Goal: Check status: Check status

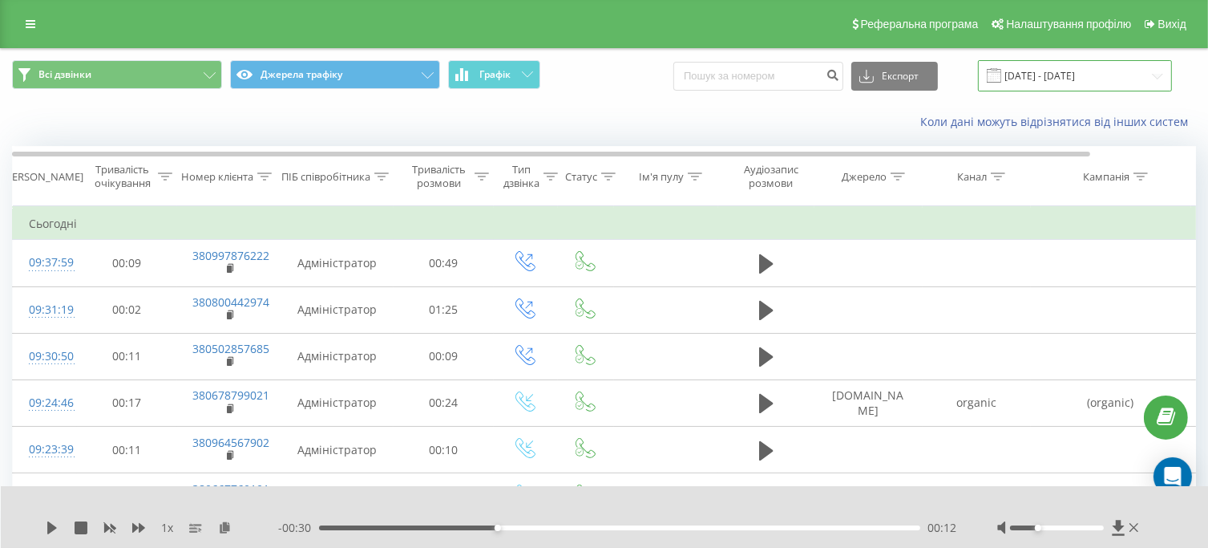
click at [1036, 75] on input "[DATE] - [DATE]" at bounding box center [1075, 75] width 194 height 31
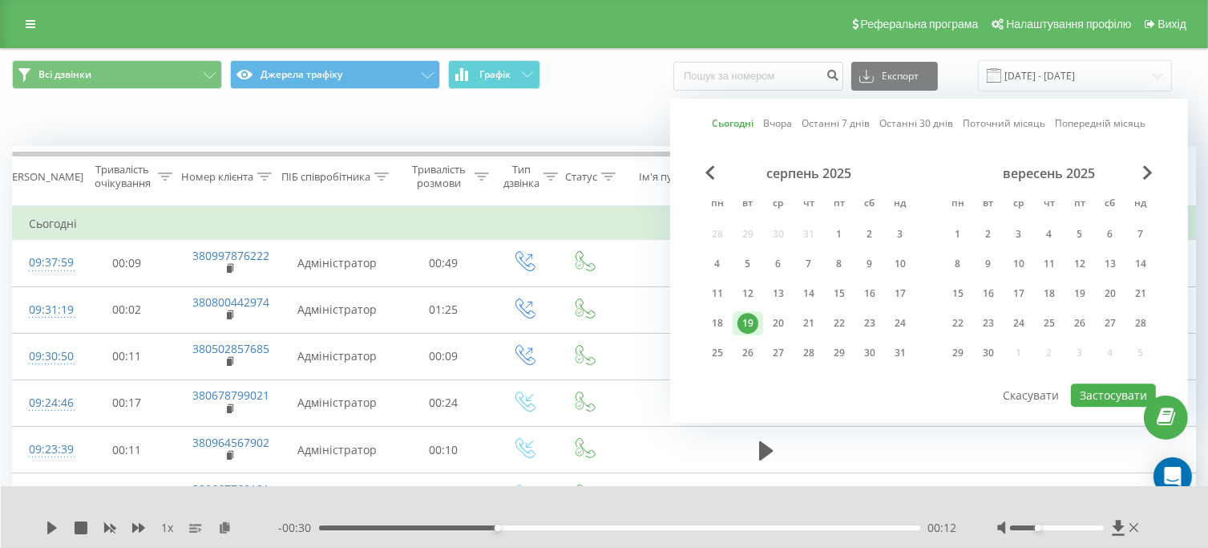
click at [752, 321] on div "19" at bounding box center [748, 323] width 21 height 21
click at [1099, 394] on button "Застосувати" at bounding box center [1113, 394] width 85 height 23
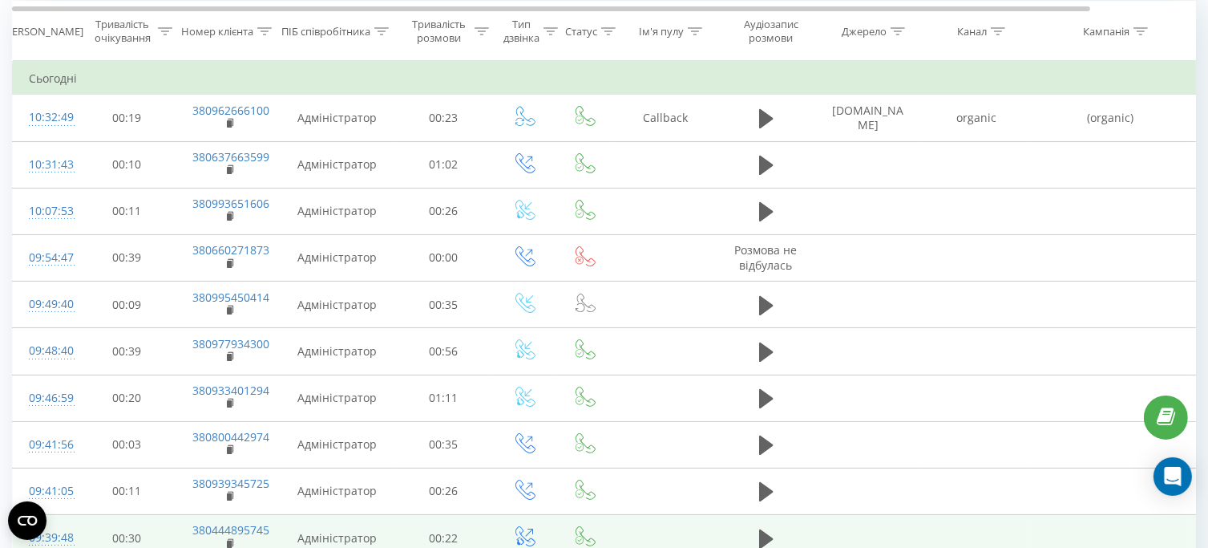
scroll to position [65, 0]
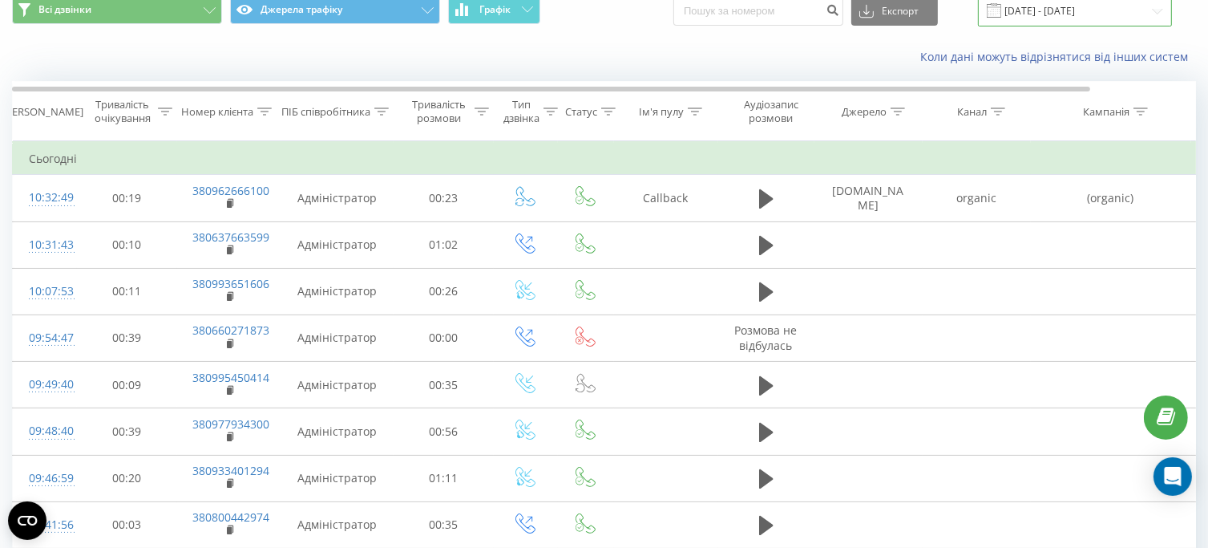
click at [1049, 9] on input "[DATE] - [DATE]" at bounding box center [1075, 10] width 194 height 31
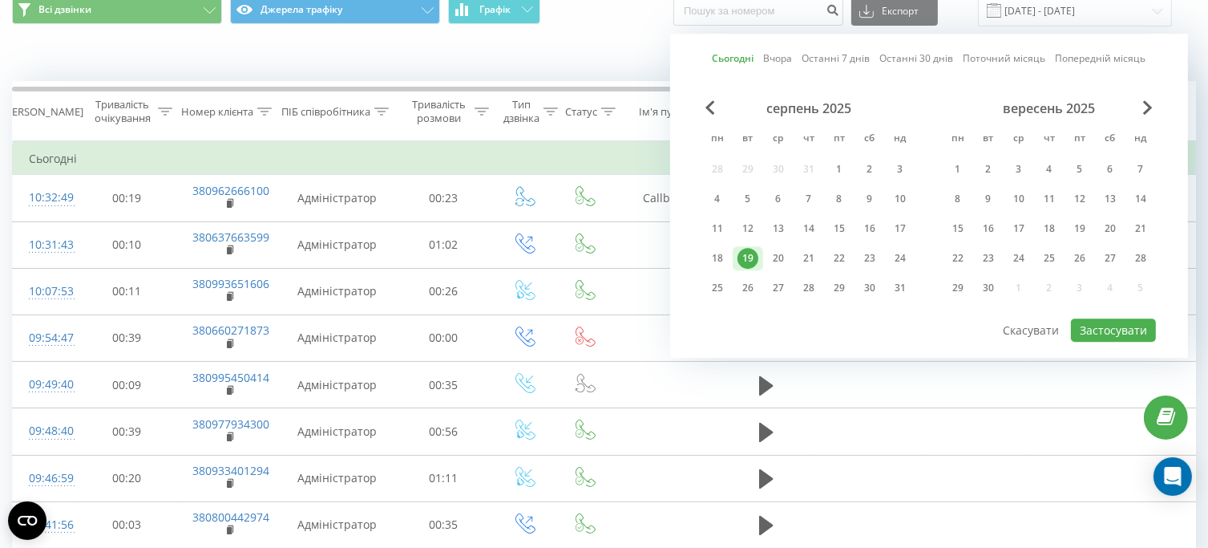
click at [749, 253] on div "19" at bounding box center [748, 258] width 21 height 21
click at [1090, 324] on button "Застосувати" at bounding box center [1113, 329] width 85 height 23
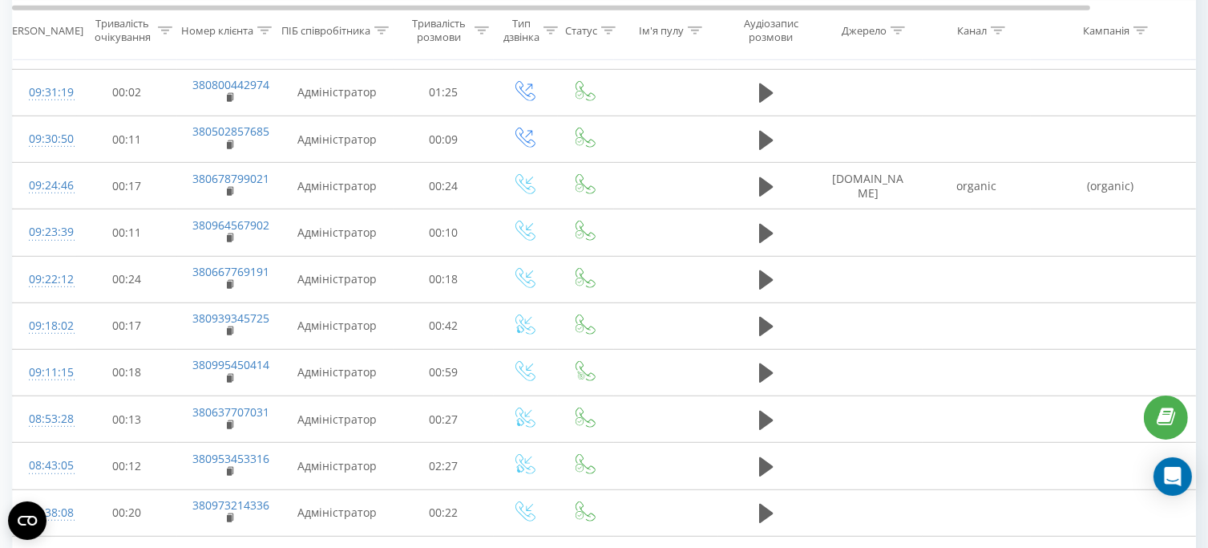
scroll to position [802, 0]
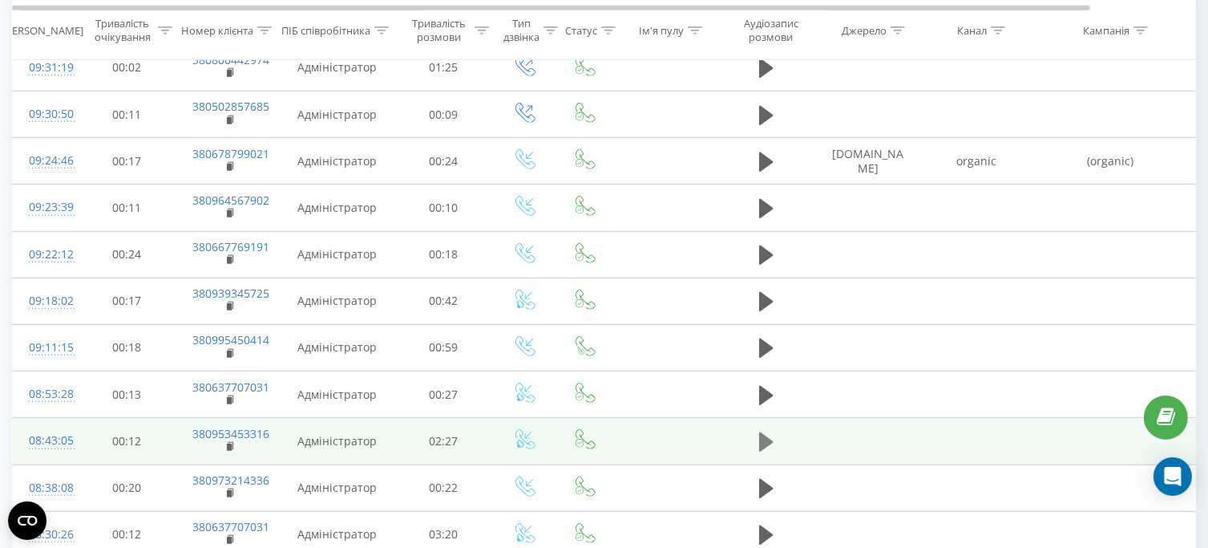
click at [766, 432] on icon at bounding box center [766, 441] width 14 height 19
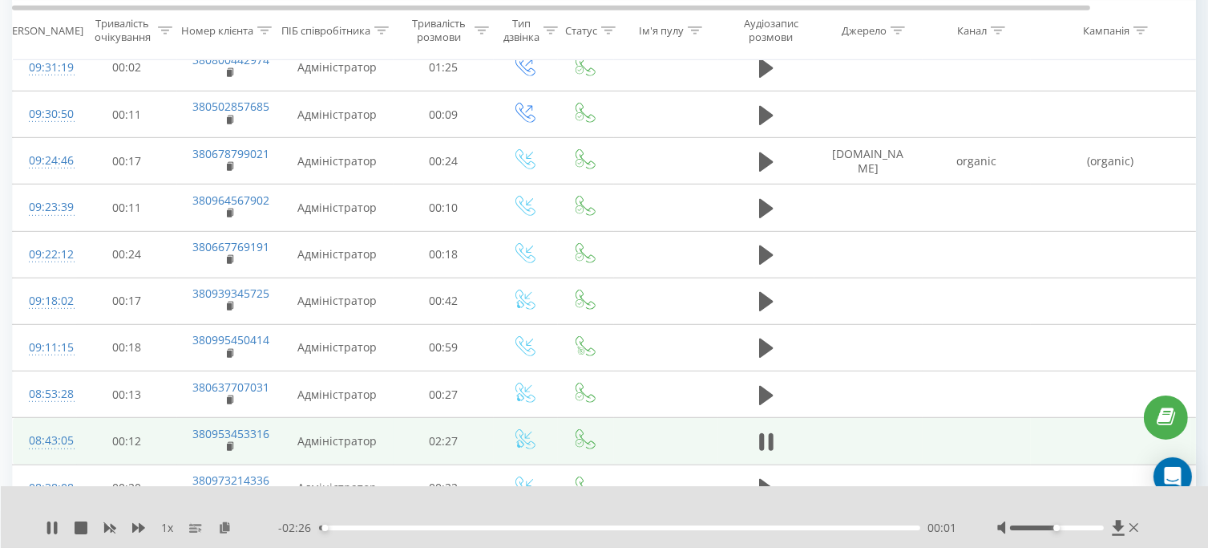
click at [1036, 524] on div at bounding box center [1069, 528] width 145 height 16
click at [1037, 528] on div at bounding box center [1057, 527] width 94 height 5
click at [763, 433] on icon at bounding box center [761, 442] width 5 height 18
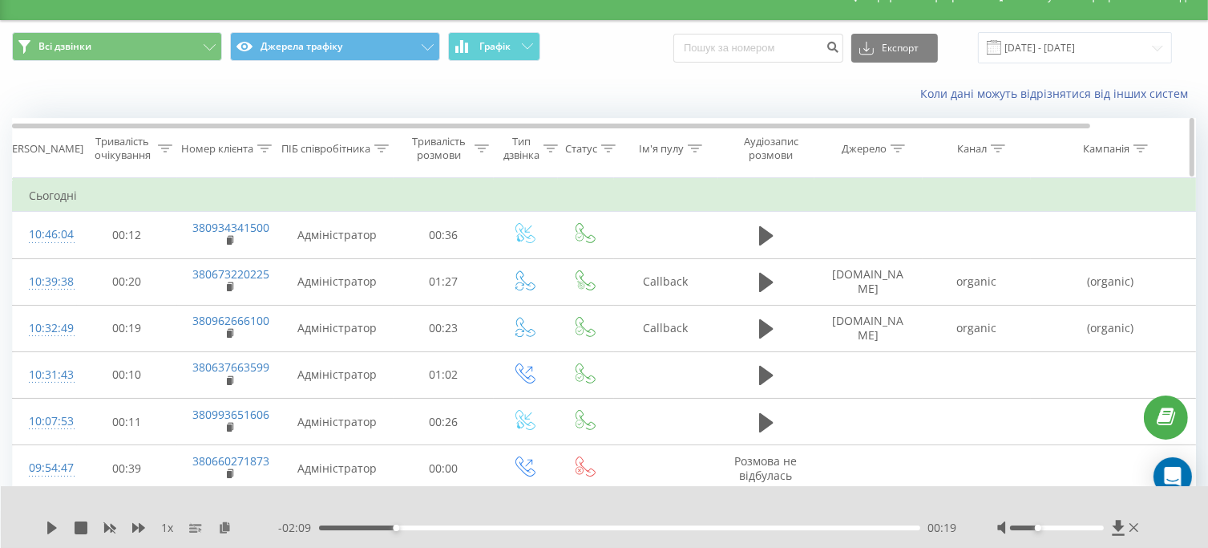
scroll to position [0, 0]
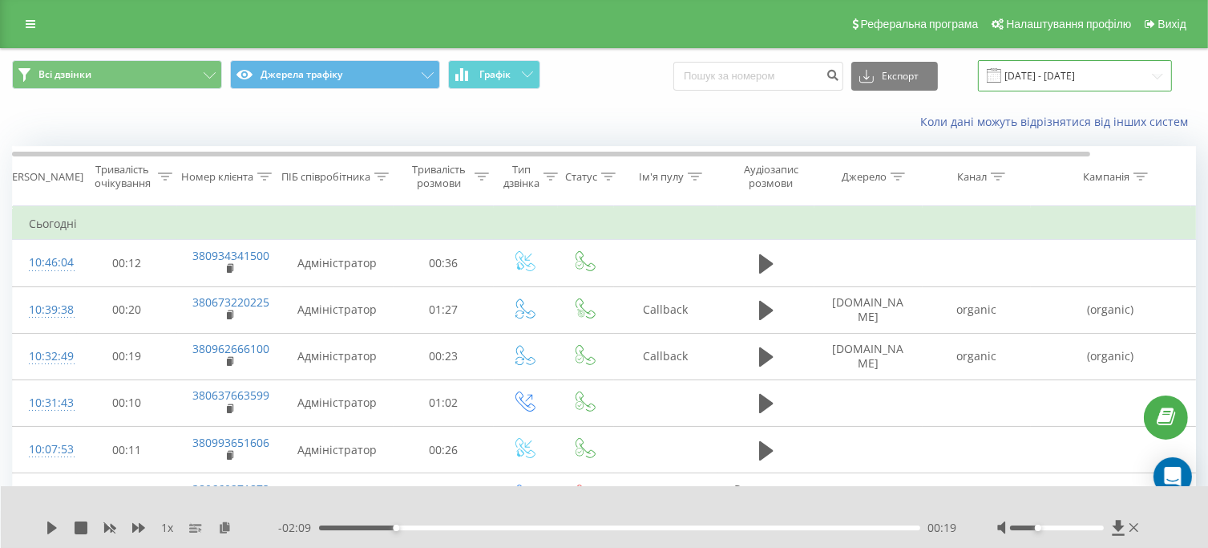
click at [1042, 81] on input "[DATE] - [DATE]" at bounding box center [1075, 75] width 194 height 31
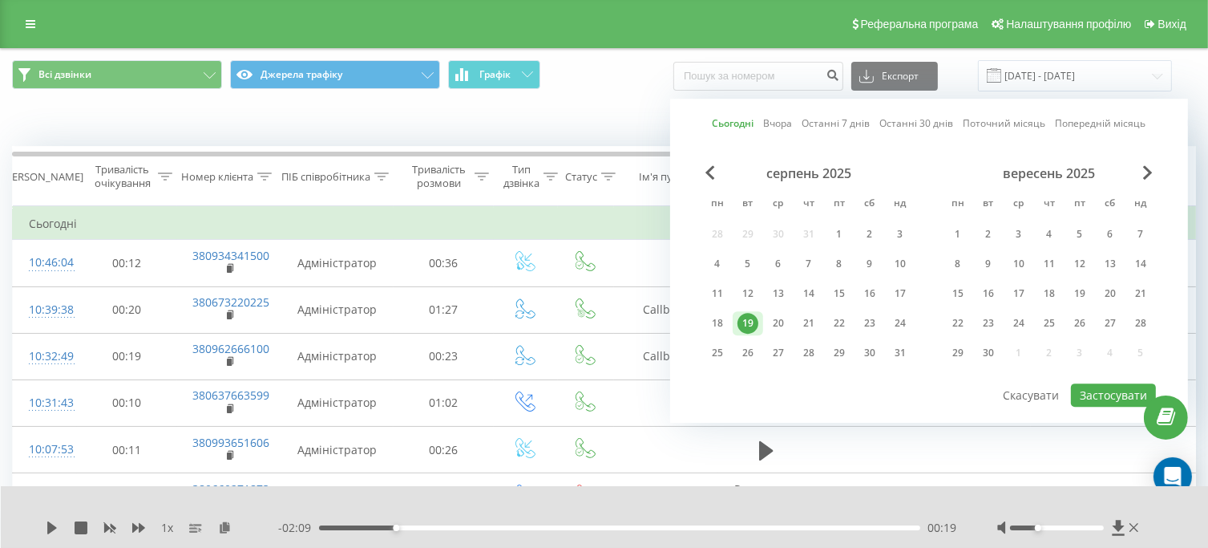
click at [750, 318] on div "19" at bounding box center [748, 323] width 21 height 21
click at [1101, 394] on button "Застосувати" at bounding box center [1113, 394] width 85 height 23
